Goal: Information Seeking & Learning: Learn about a topic

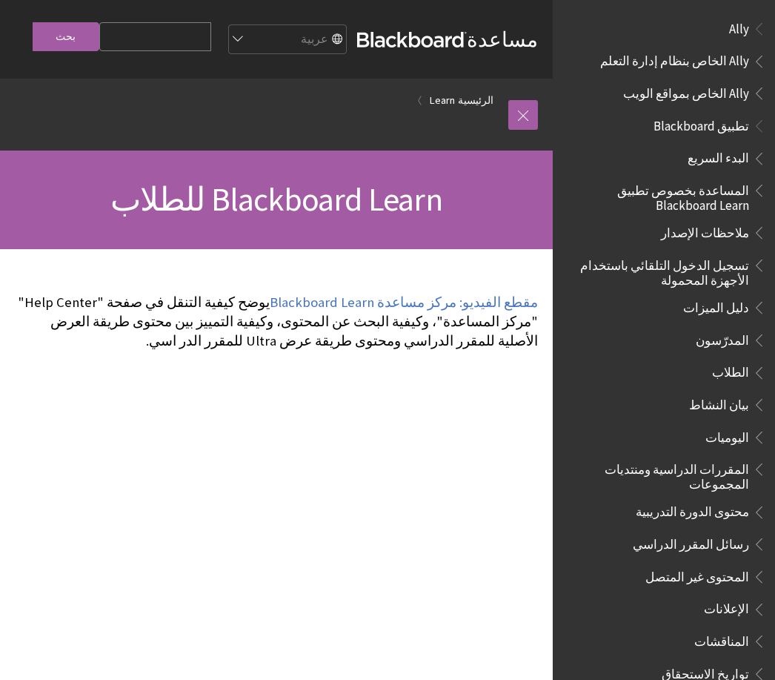
scroll to position [969, 0]
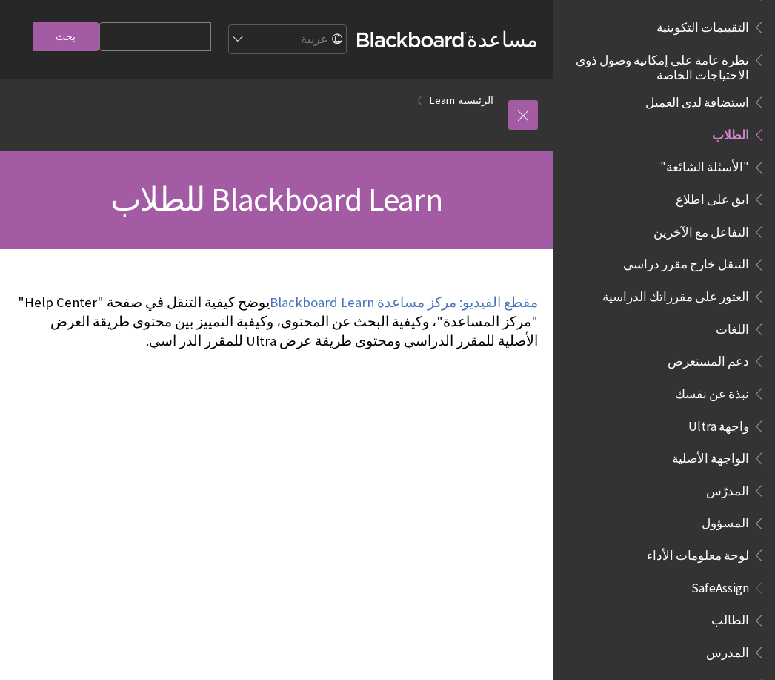
click at [534, 115] on link at bounding box center [523, 115] width 30 height 30
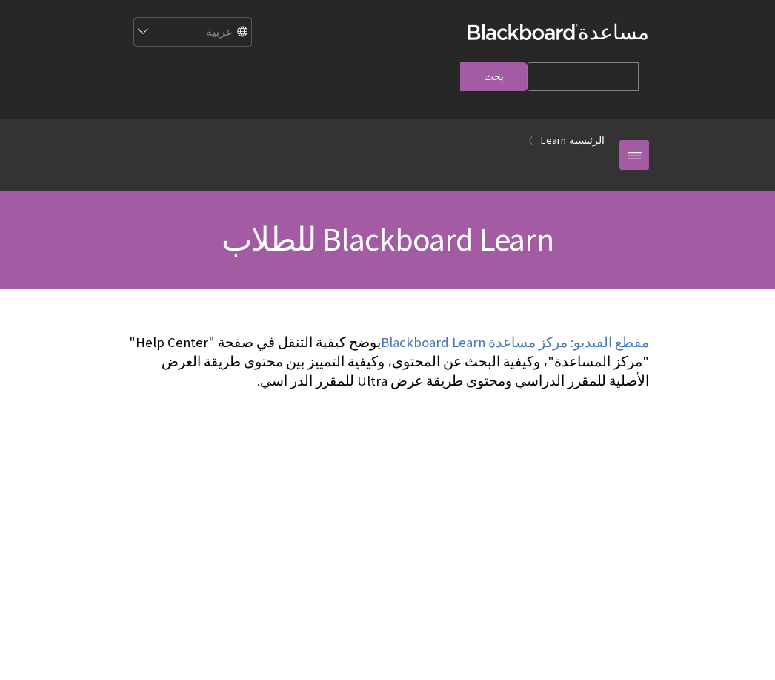
click at [564, 35] on strong "Blackboard" at bounding box center [523, 32] width 110 height 16
click at [627, 140] on link at bounding box center [635, 155] width 30 height 30
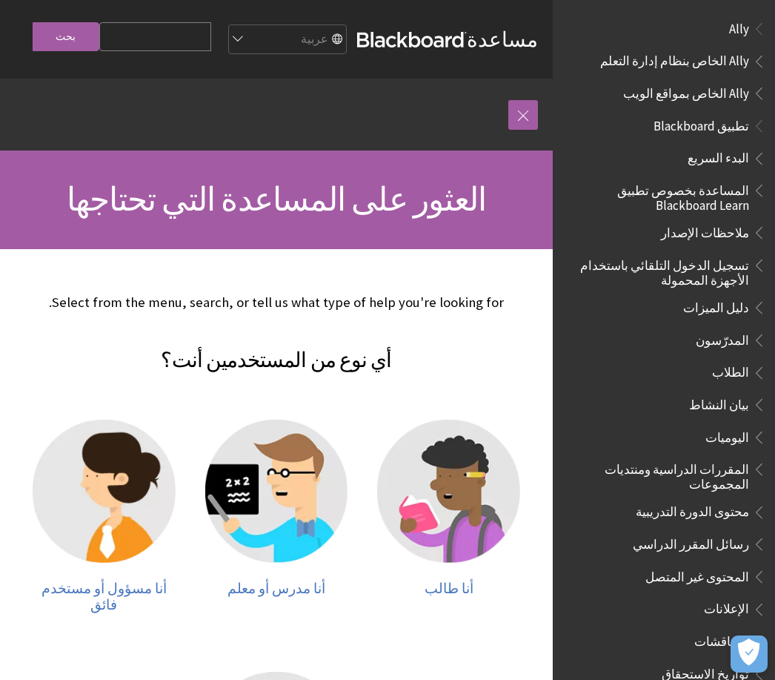
scroll to position [23, 0]
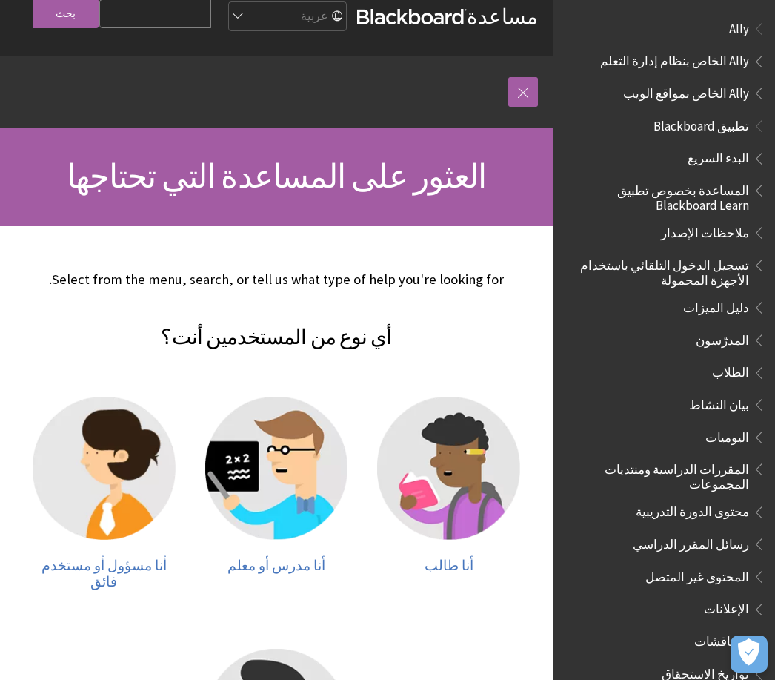
click at [710, 125] on span "تطبيق Blackboard" at bounding box center [702, 123] width 96 height 20
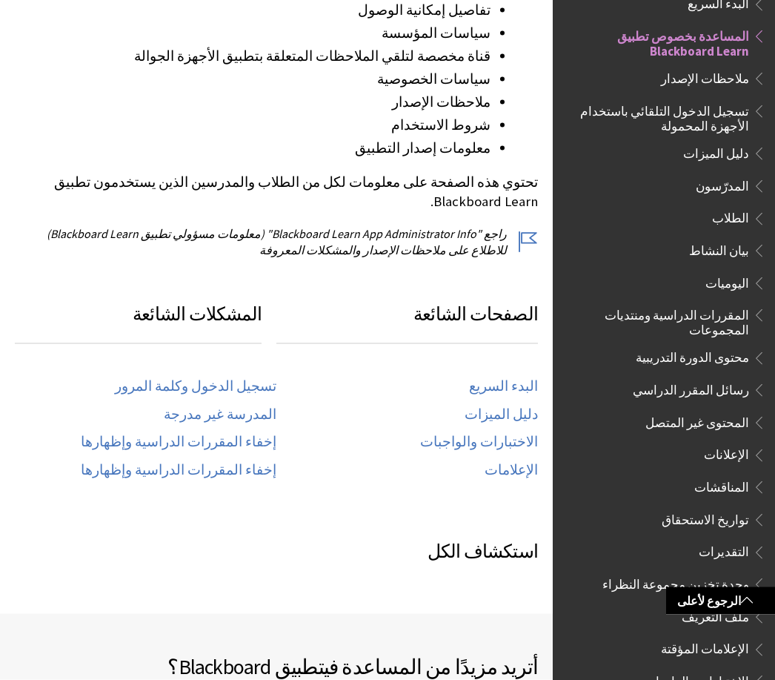
scroll to position [514, 0]
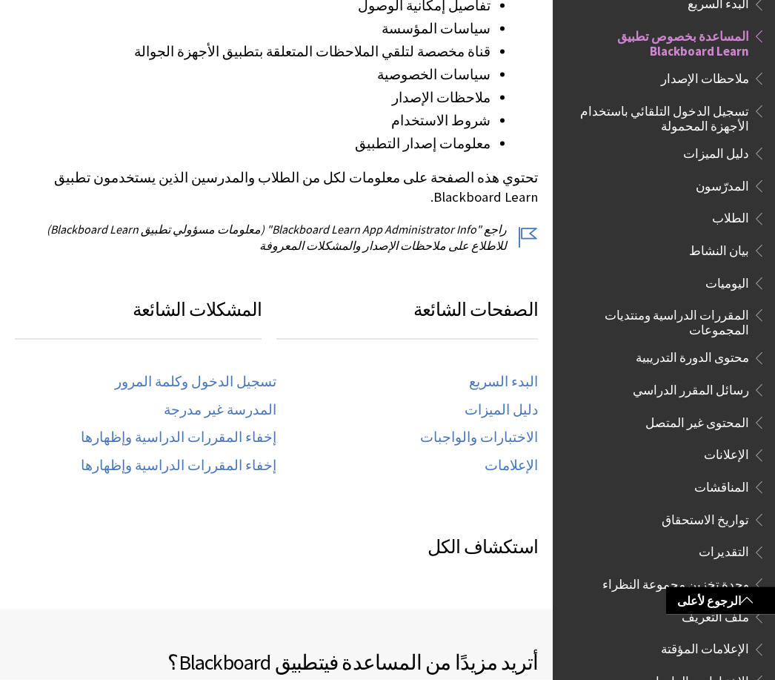
click at [253, 374] on link "تسجيل الدخول وكلمة المرور" at bounding box center [196, 382] width 162 height 17
